Goal: Information Seeking & Learning: Learn about a topic

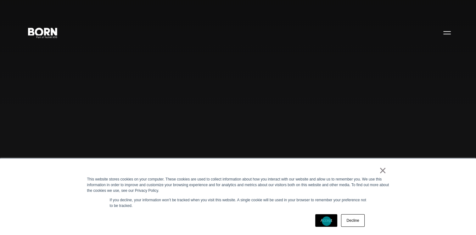
click at [326, 221] on link "Accept" at bounding box center [326, 220] width 22 height 13
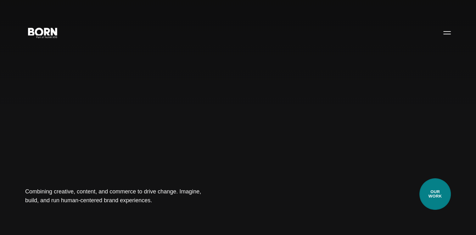
click at [434, 188] on link "Our Work" at bounding box center [434, 193] width 31 height 31
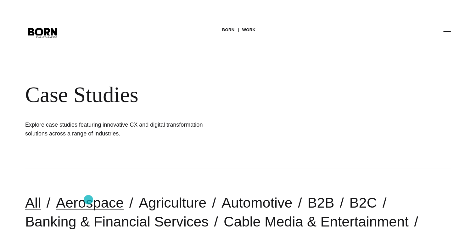
click at [88, 199] on link "Aerospace" at bounding box center [90, 202] width 68 height 16
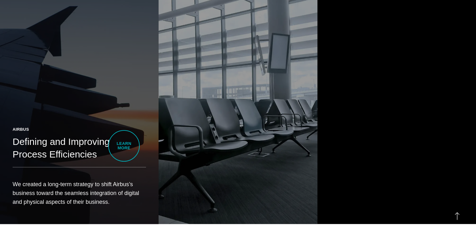
scroll to position [411, 0]
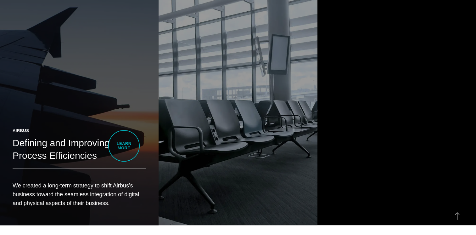
click at [124, 146] on h2 "Defining and Improving Process Efficiencies" at bounding box center [79, 148] width 133 height 25
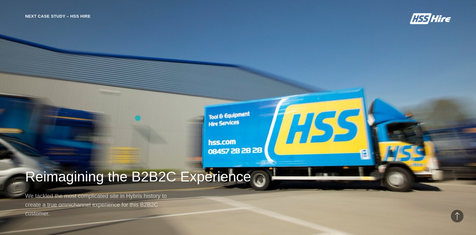
scroll to position [1983, 0]
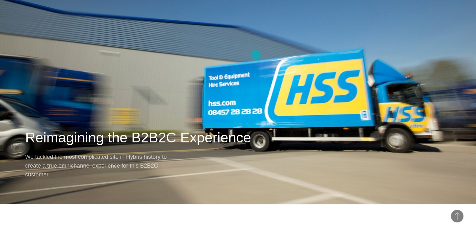
drag, startPoint x: 249, startPoint y: 91, endPoint x: 256, endPoint y: 55, distance: 37.5
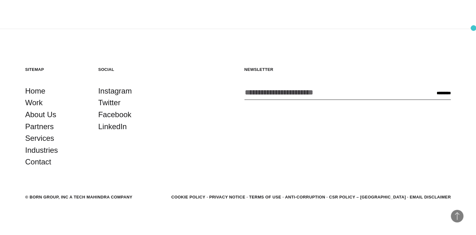
scroll to position [2305, 0]
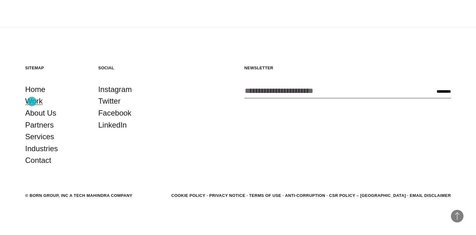
click at [32, 101] on link "Work" at bounding box center [34, 101] width 18 height 12
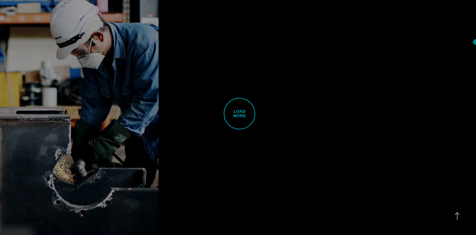
scroll to position [1640, 0]
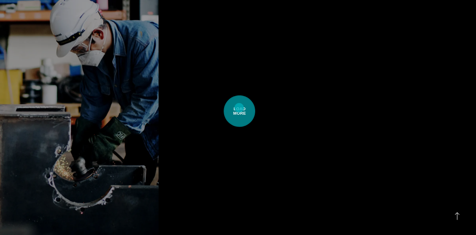
click at [237, 108] on span "Load More" at bounding box center [239, 110] width 31 height 31
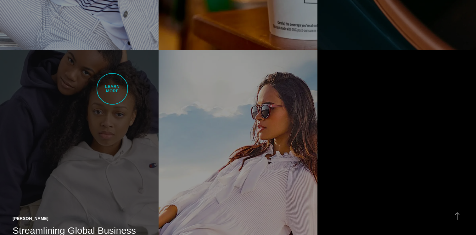
scroll to position [1887, 0]
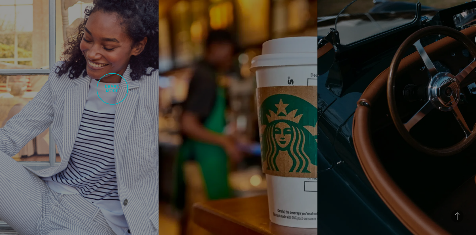
click at [112, 89] on link "Brooks Brothers Modernizing the eCommerce Experience BORN brought the shopping …" at bounding box center [79, 113] width 158 height 250
